Goal: Check status: Check status

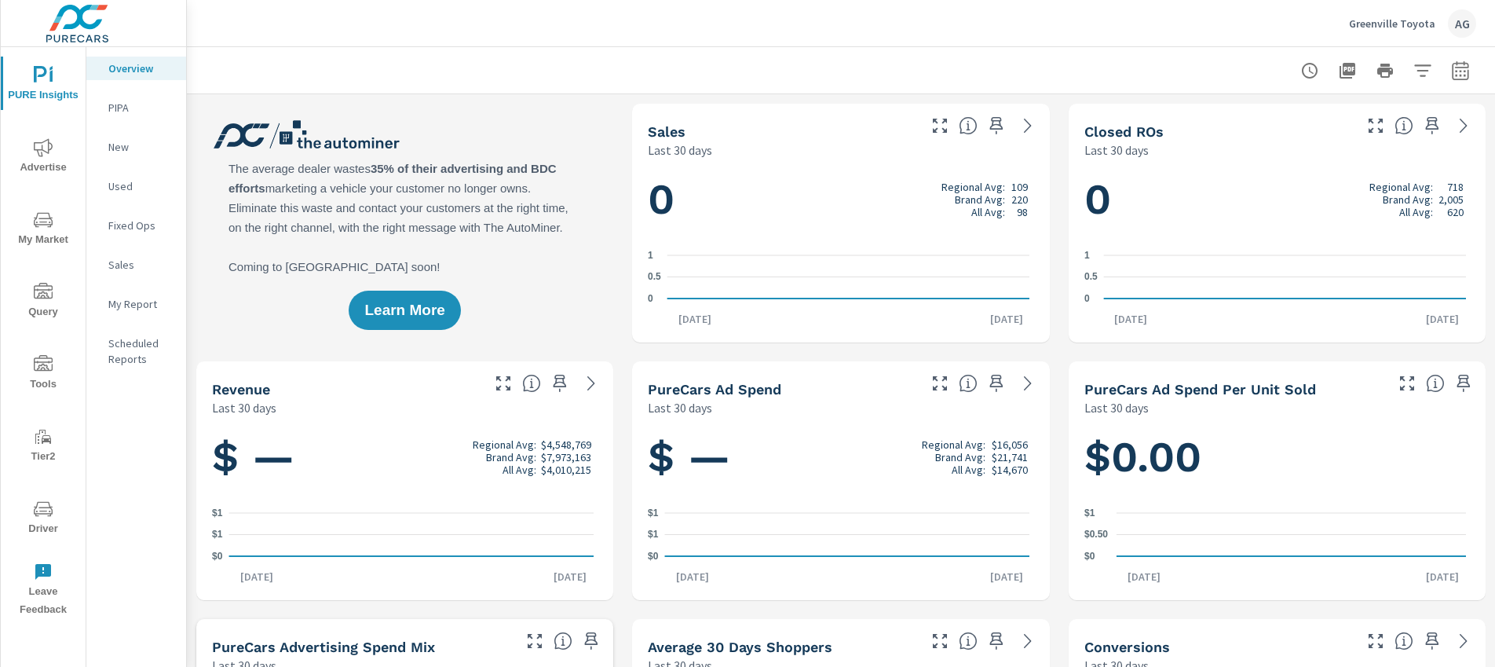
click at [52, 521] on span "Driver" at bounding box center [42, 518] width 75 height 38
